Goal: Find specific page/section: Find specific page/section

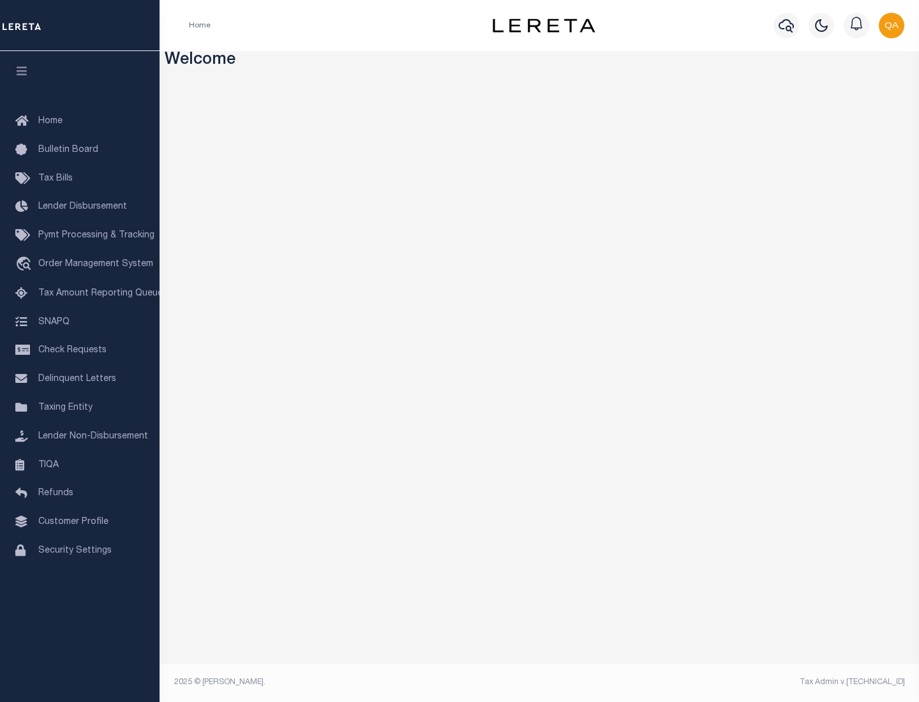
click at [80, 464] on link "TIQA" at bounding box center [80, 465] width 160 height 29
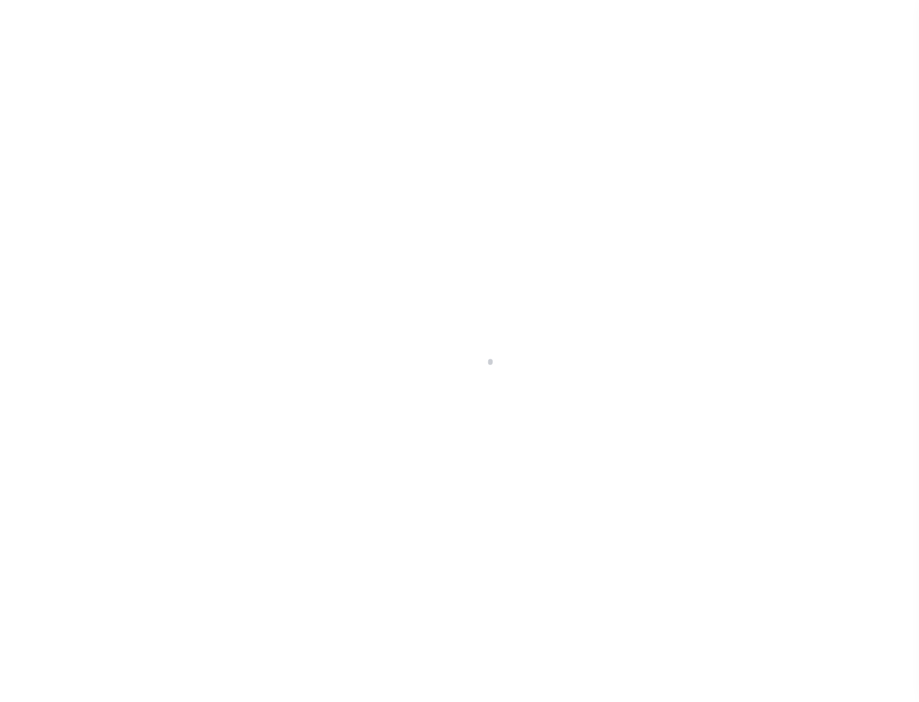
select select "200"
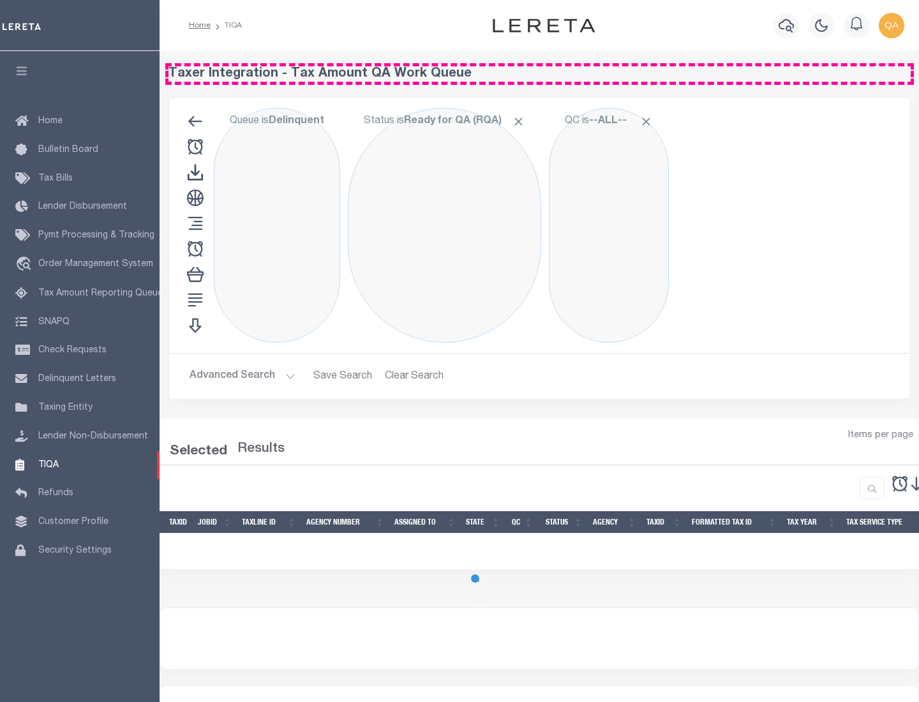
select select "200"
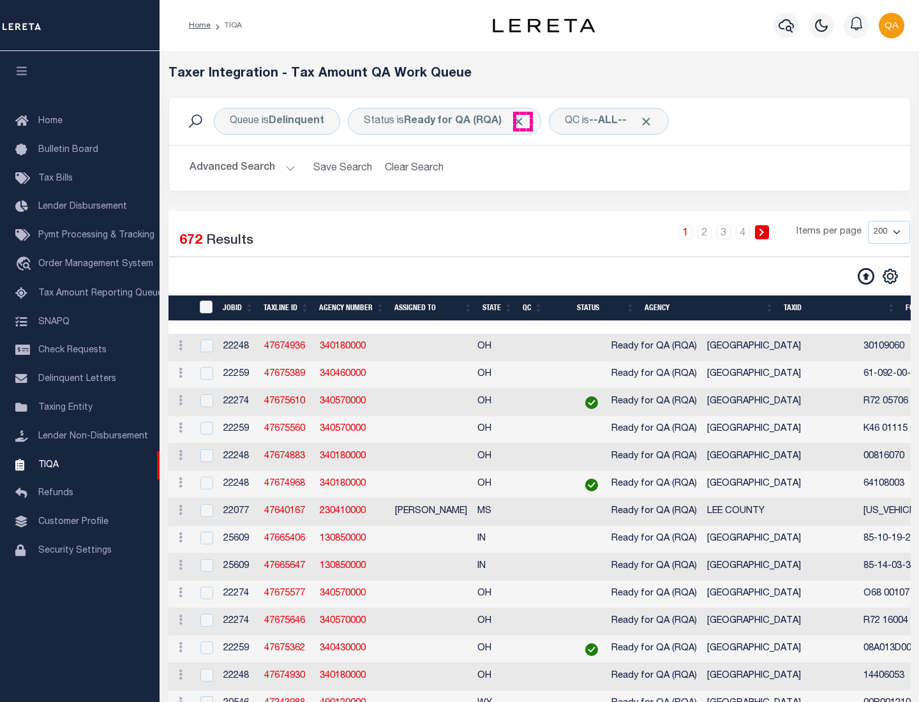
click at [523, 121] on span "Click to Remove" at bounding box center [518, 121] width 13 height 13
